Goal: Information Seeking & Learning: Learn about a topic

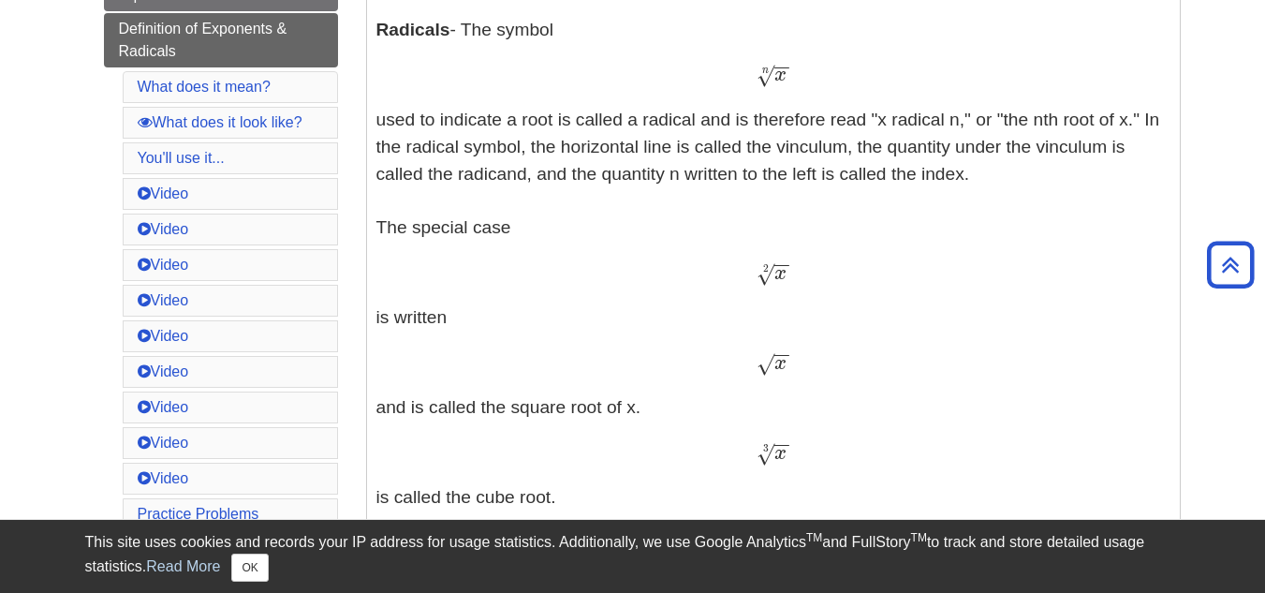
scroll to position [625, 0]
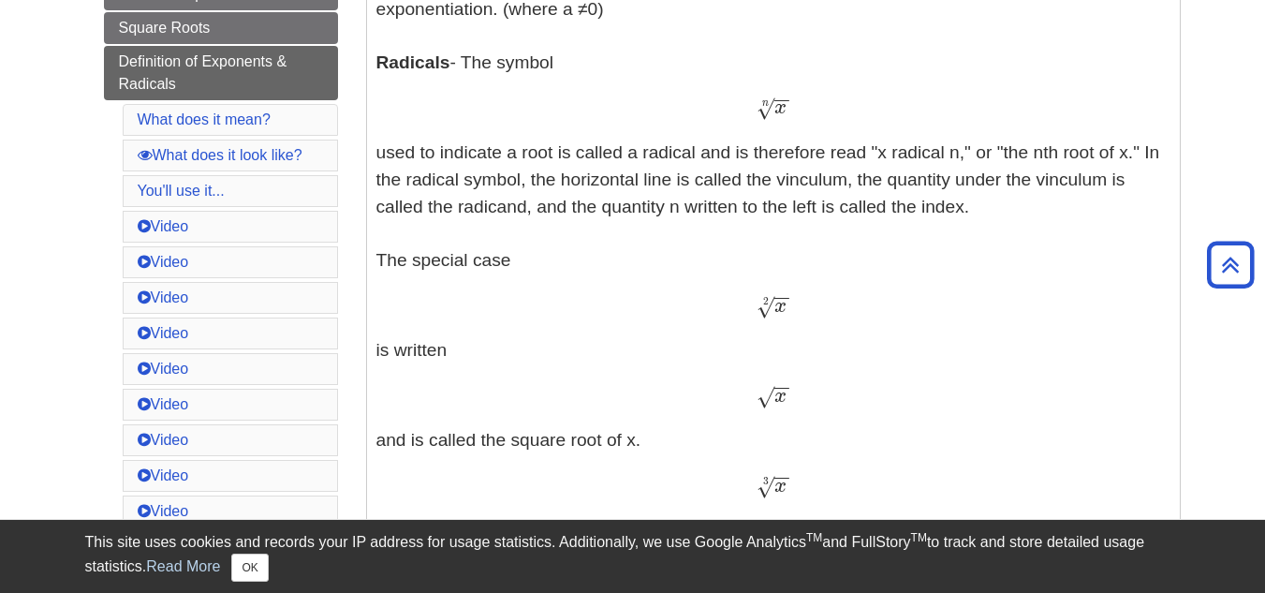
click at [785, 303] on span "x" at bounding box center [780, 306] width 12 height 21
click at [774, 303] on span "√" at bounding box center [765, 306] width 18 height 25
click at [760, 304] on span "√" at bounding box center [765, 306] width 18 height 25
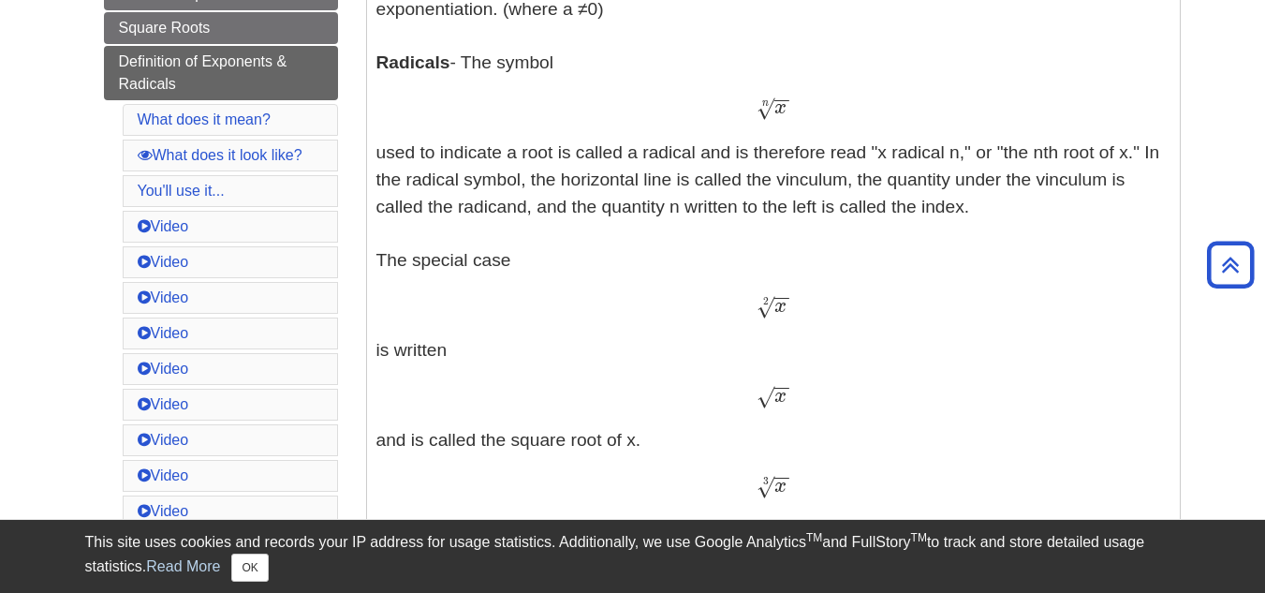
drag, startPoint x: 757, startPoint y: 305, endPoint x: 787, endPoint y: 295, distance: 31.7
click at [787, 312] on span "x − − √ 2" at bounding box center [772, 312] width 33 height 0
drag, startPoint x: 748, startPoint y: 397, endPoint x: 806, endPoint y: 381, distance: 60.2
click at [806, 381] on p "Exponents - An exponent is the power p in an expression of the form a p a p The…" at bounding box center [773, 400] width 794 height 1042
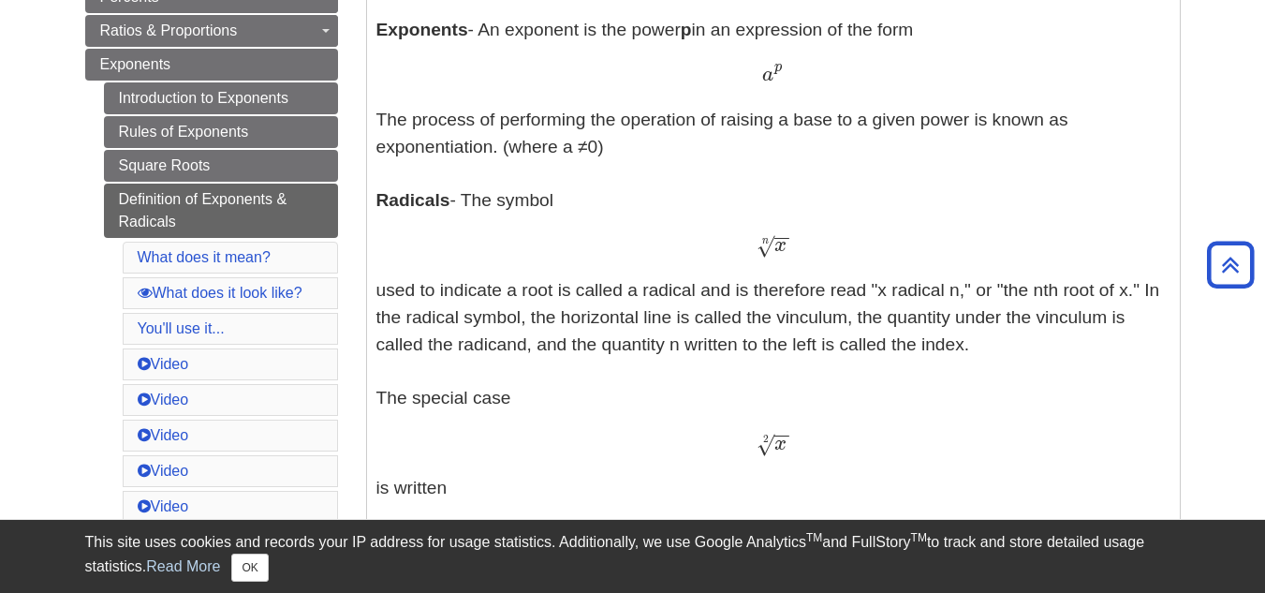
scroll to position [487, 0]
